Goal: Information Seeking & Learning: Learn about a topic

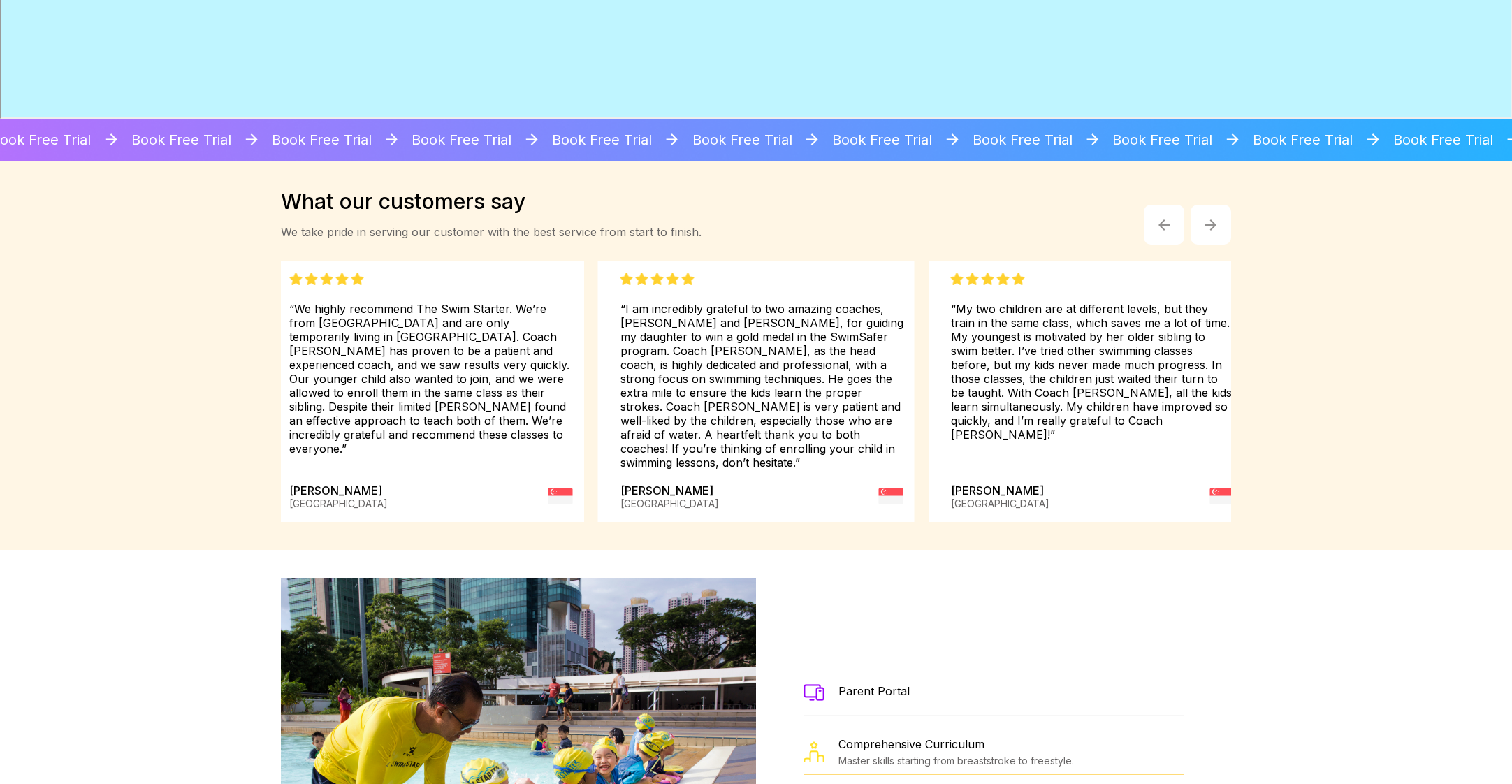
scroll to position [2373, 0]
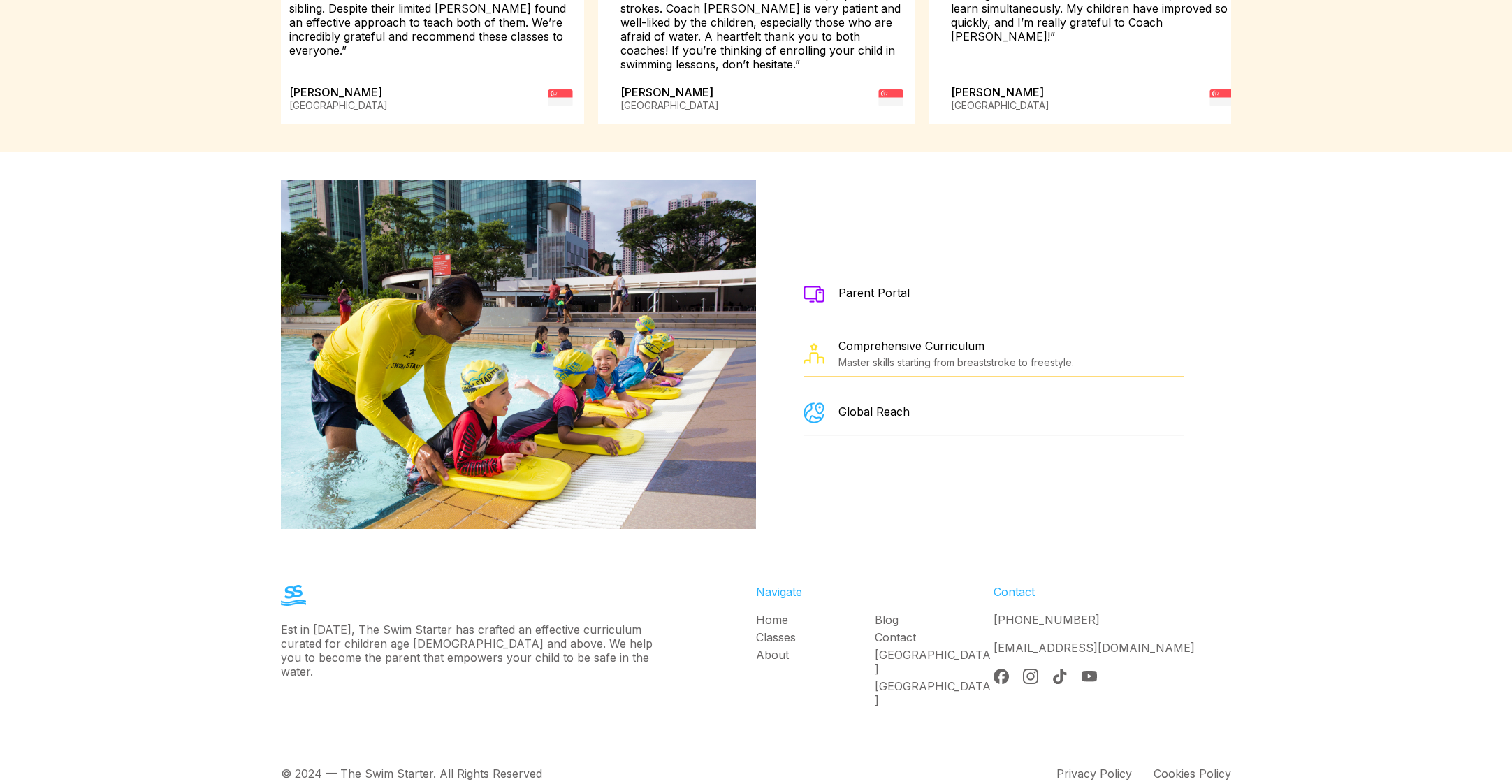
drag, startPoint x: 865, startPoint y: 564, endPoint x: 869, endPoint y: 581, distance: 17.5
click at [865, 566] on div "Est in 1986, The Swim Starter has crafted an effective curriculum curated for c…" at bounding box center [756, 647] width 1006 height 182
click at [883, 613] on link "Blog" at bounding box center [934, 619] width 119 height 14
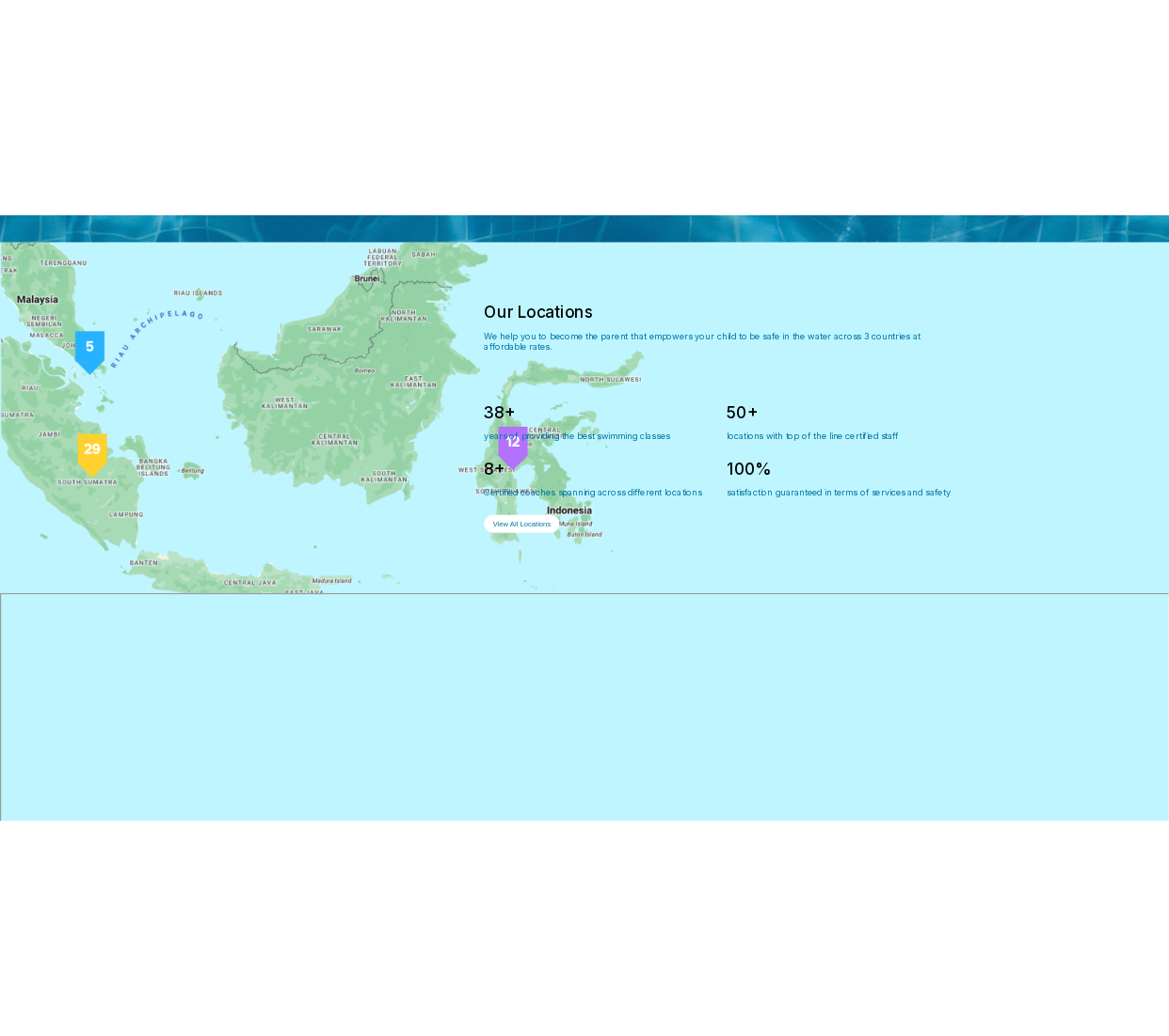
scroll to position [1404, 0]
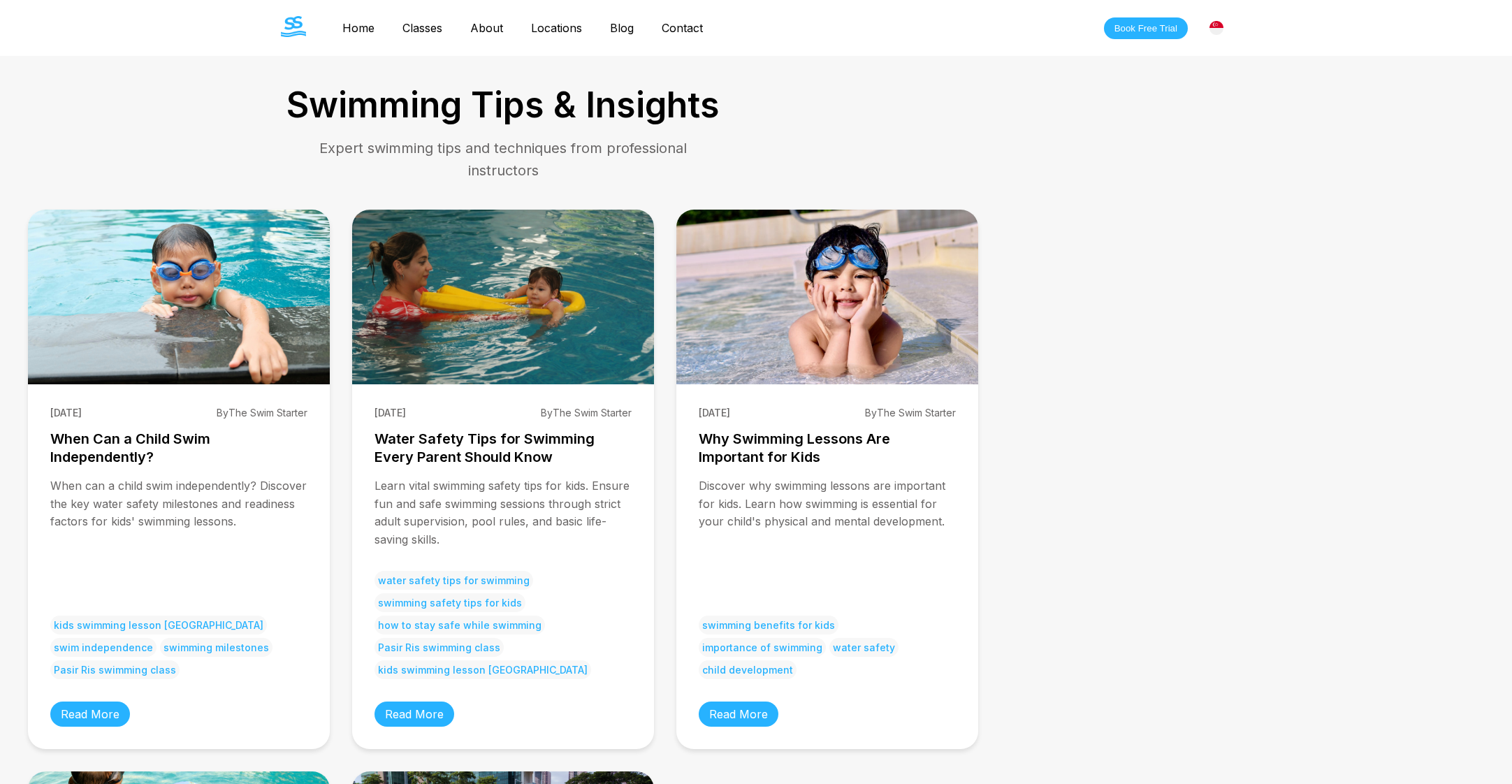
click at [1246, 217] on div "Swimming Tips & Insights Expert swimming tips and techniques from professional …" at bounding box center [756, 644] width 1512 height 1176
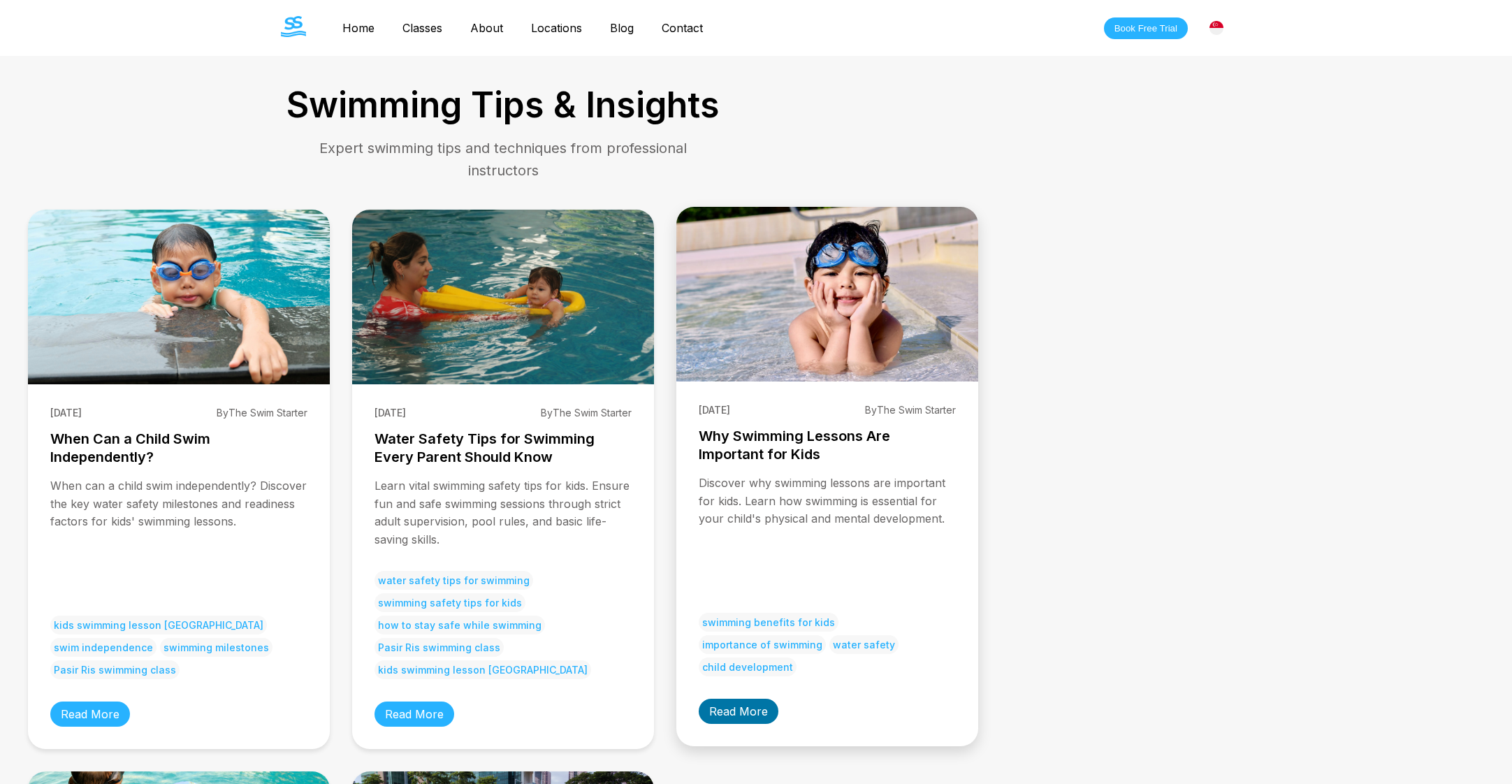
click at [749, 706] on link "Read More" at bounding box center [738, 711] width 80 height 25
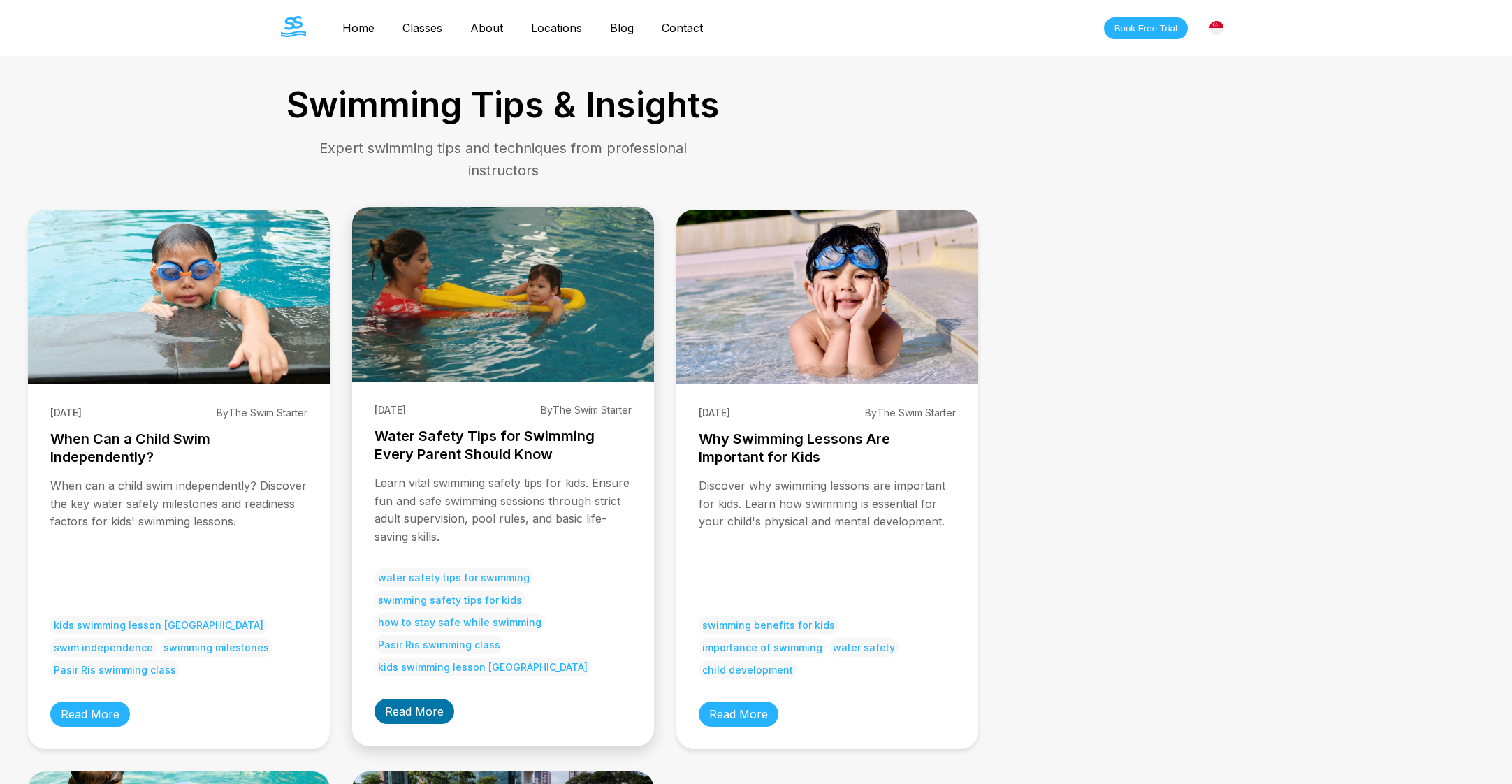
click at [421, 698] on div "15/07/2025 By The Swim Starter Water Safety Tips for Swimming Every Parent Shou…" at bounding box center [503, 564] width 302 height 365
click at [419, 711] on link "Read More" at bounding box center [414, 711] width 80 height 25
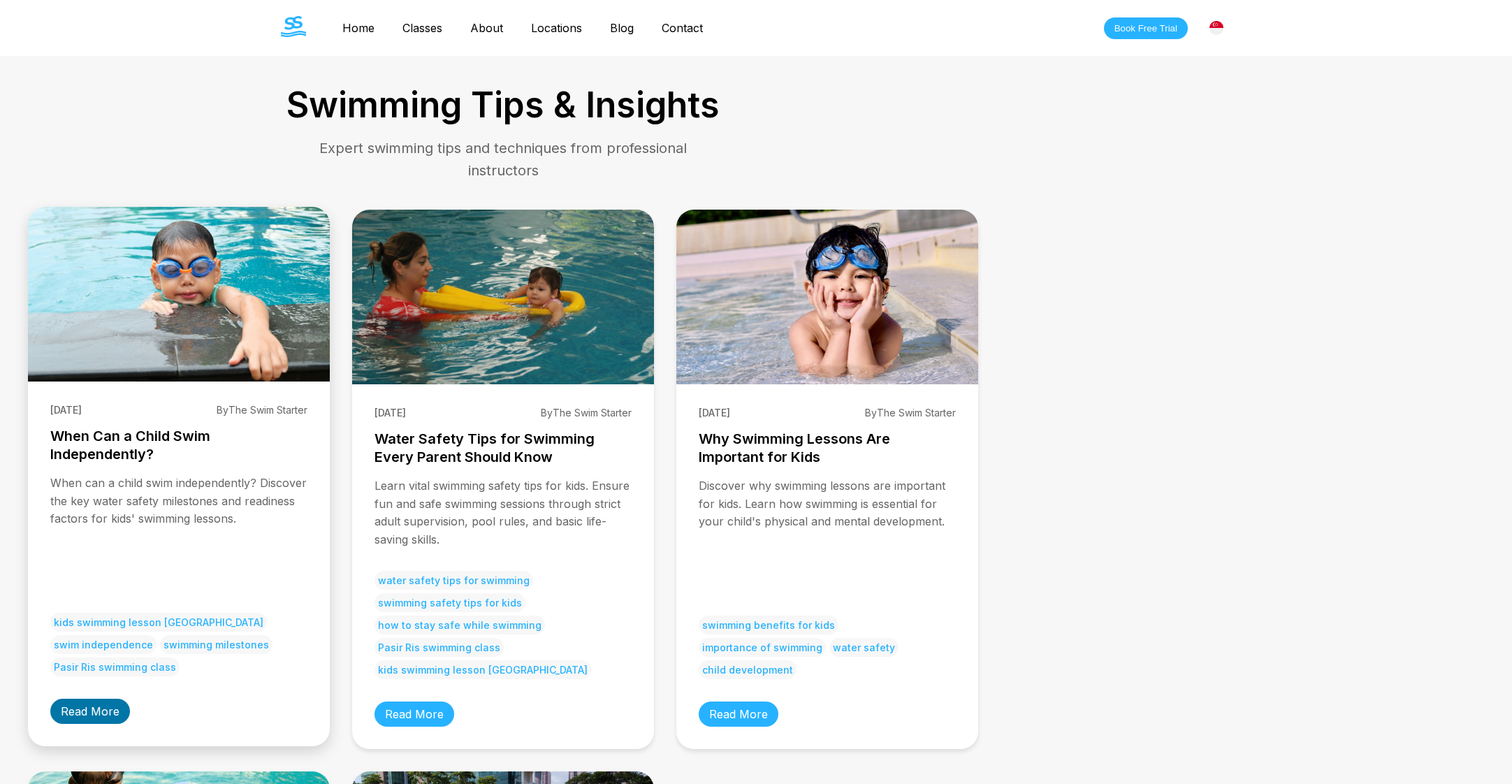
click at [78, 710] on link "Read More" at bounding box center [90, 711] width 80 height 25
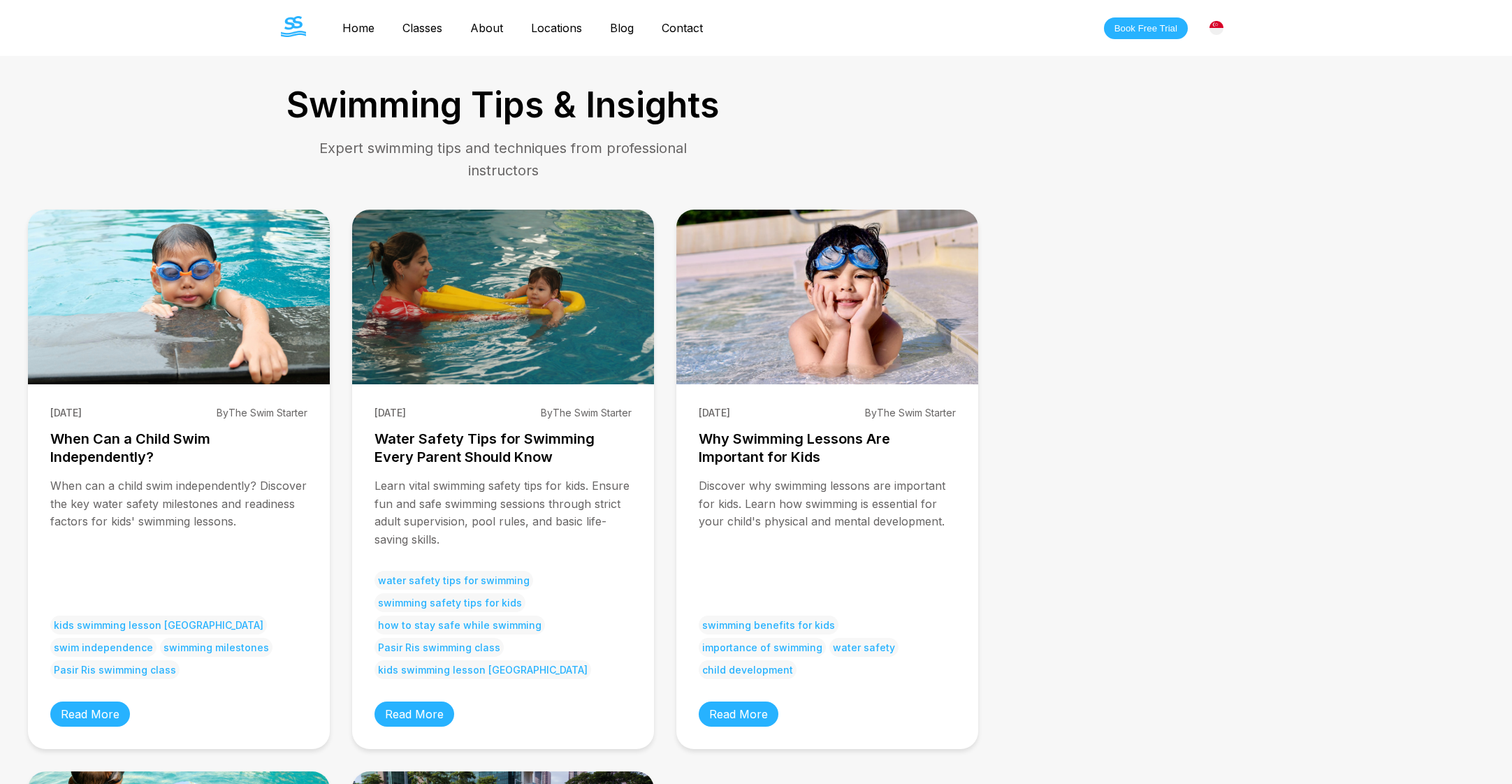
click at [1219, 32] on img at bounding box center [1216, 27] width 14 height 14
click at [1189, 94] on div "[GEOGRAPHIC_DATA]" at bounding box center [1153, 85] width 155 height 28
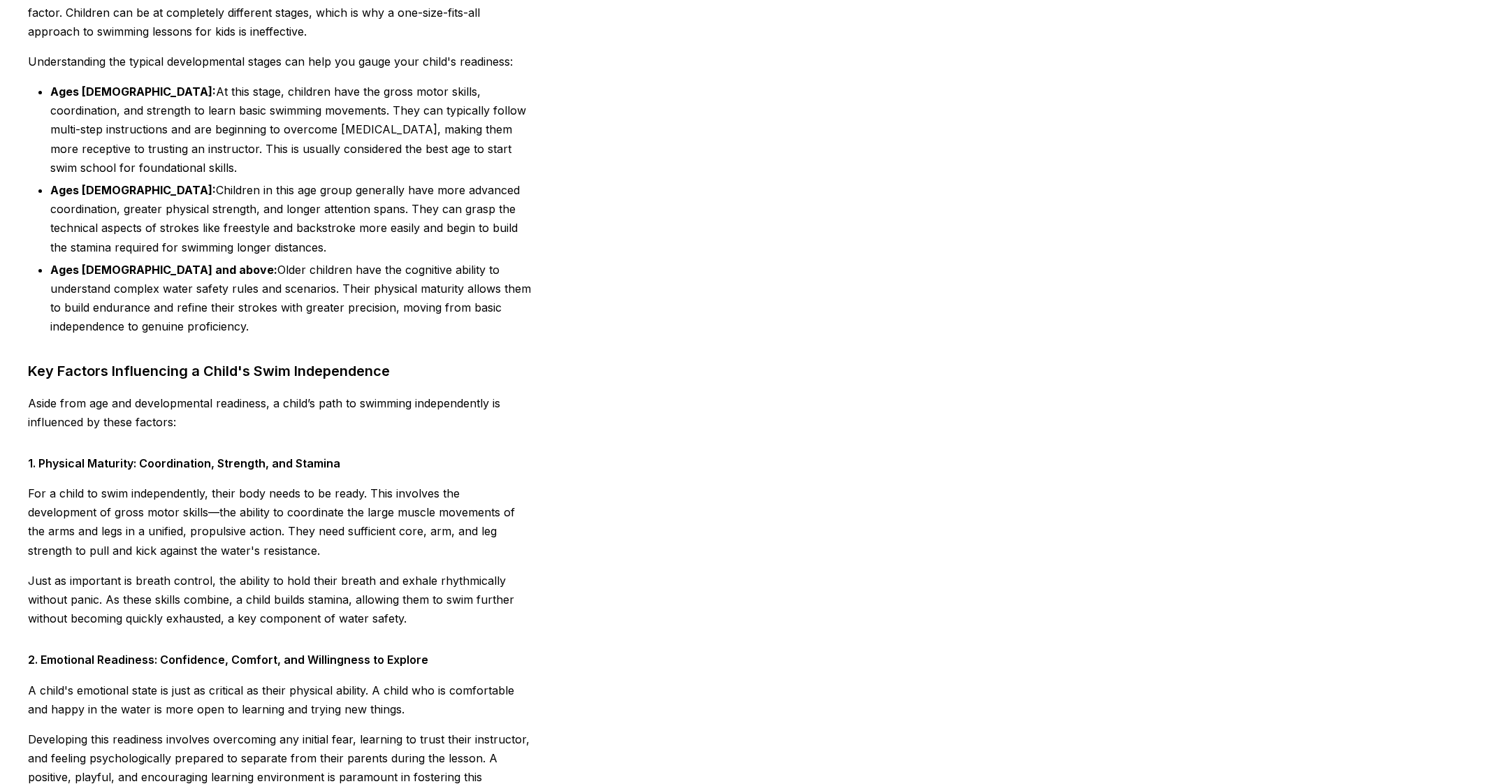
scroll to position [305, 0]
